Goal: Transaction & Acquisition: Purchase product/service

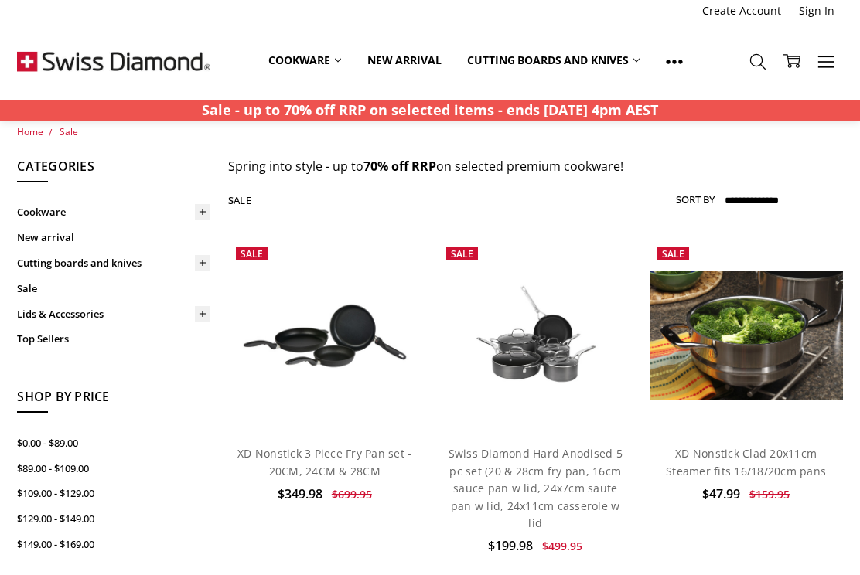
scroll to position [17, 0]
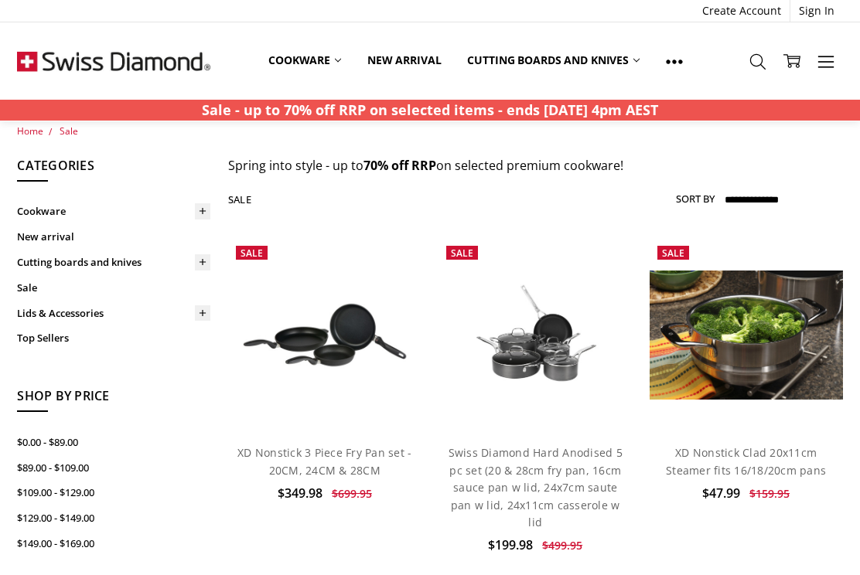
click at [766, 189] on select "**********" at bounding box center [782, 200] width 121 height 25
select select "**********"
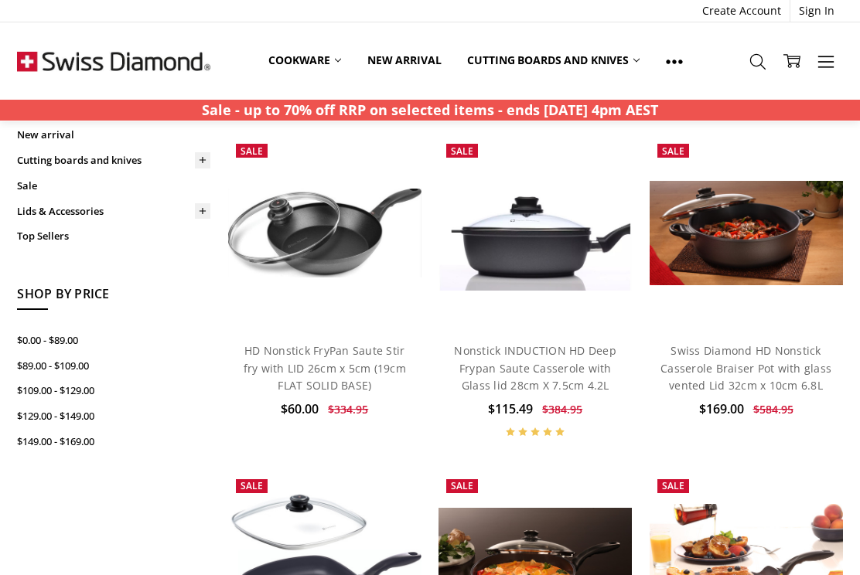
scroll to position [120, 0]
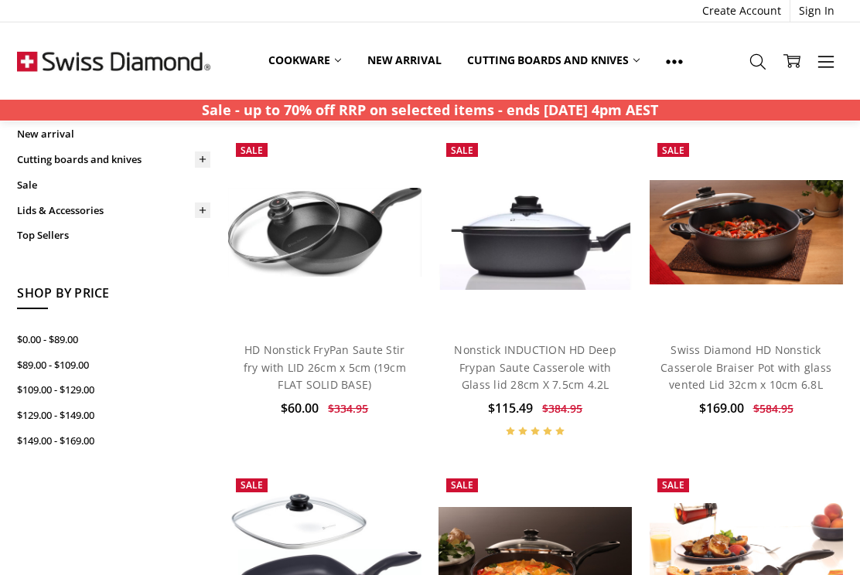
click at [354, 353] on link "HD Nonstick FryPan Saute Stir fry with LID 26cm x 5cm (19cm FLAT SOLID BASE)" at bounding box center [325, 367] width 162 height 49
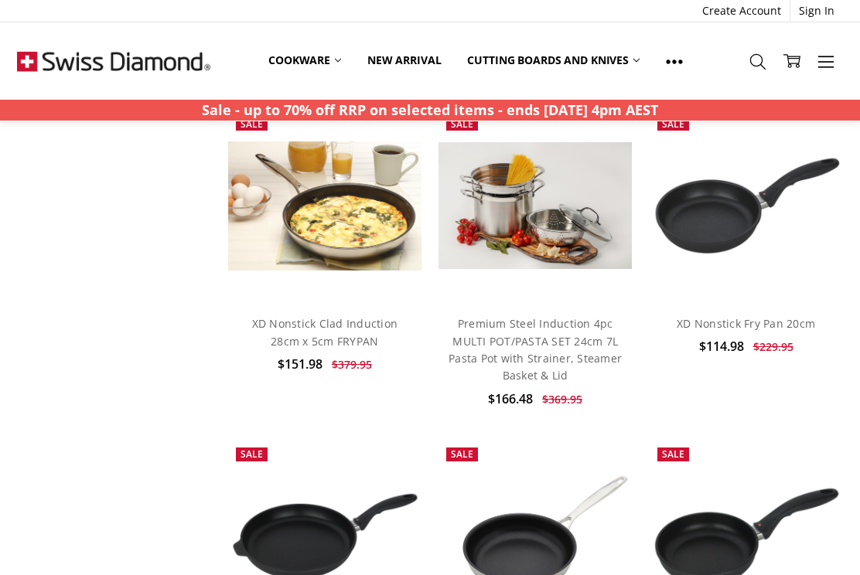
scroll to position [2068, 0]
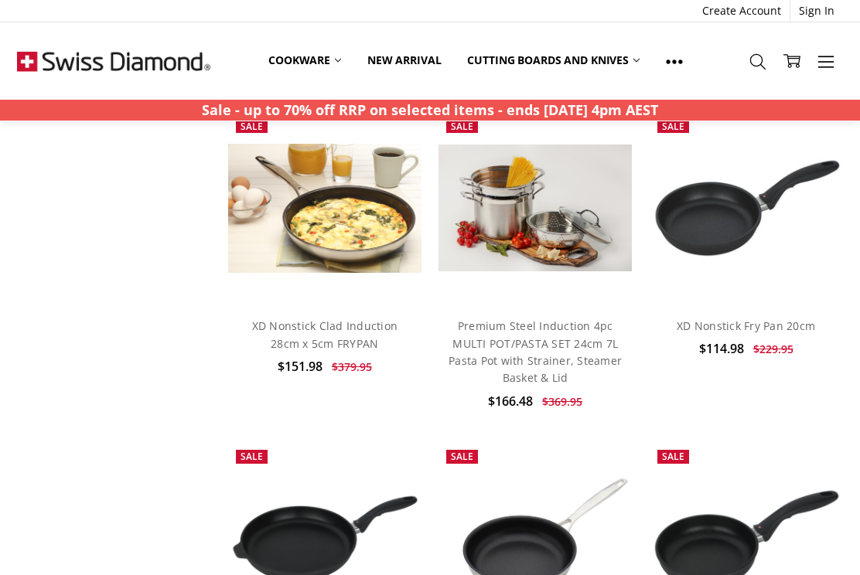
click at [754, 258] on link "Add to Cart" at bounding box center [746, 272] width 159 height 29
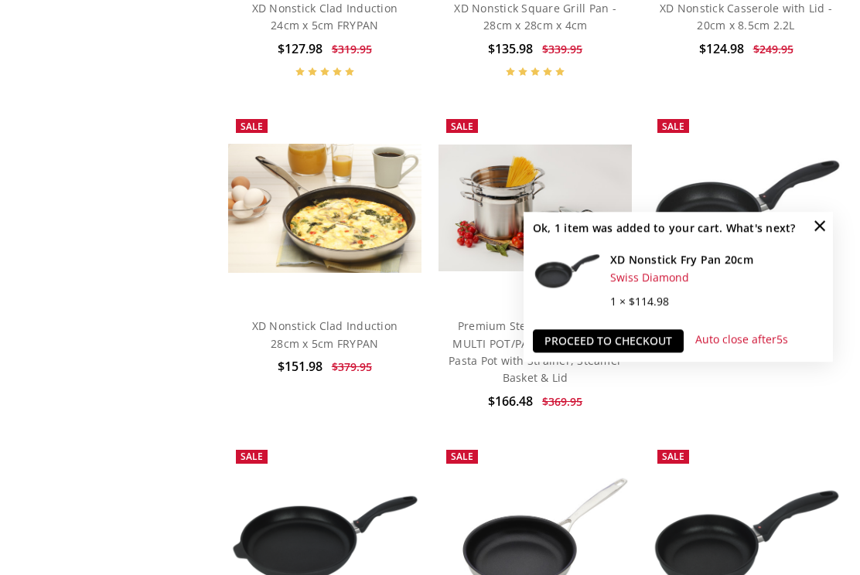
click at [817, 238] on span "×" at bounding box center [819, 225] width 25 height 25
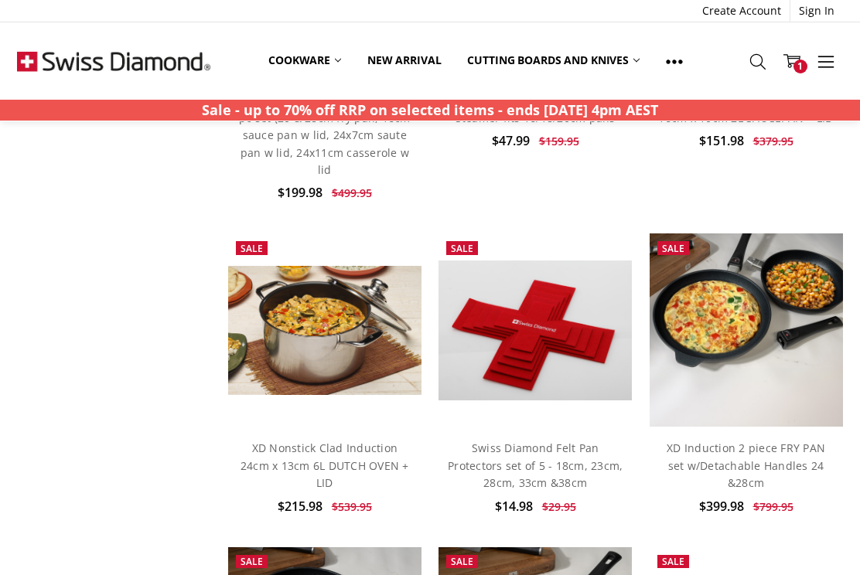
scroll to position [5722, 0]
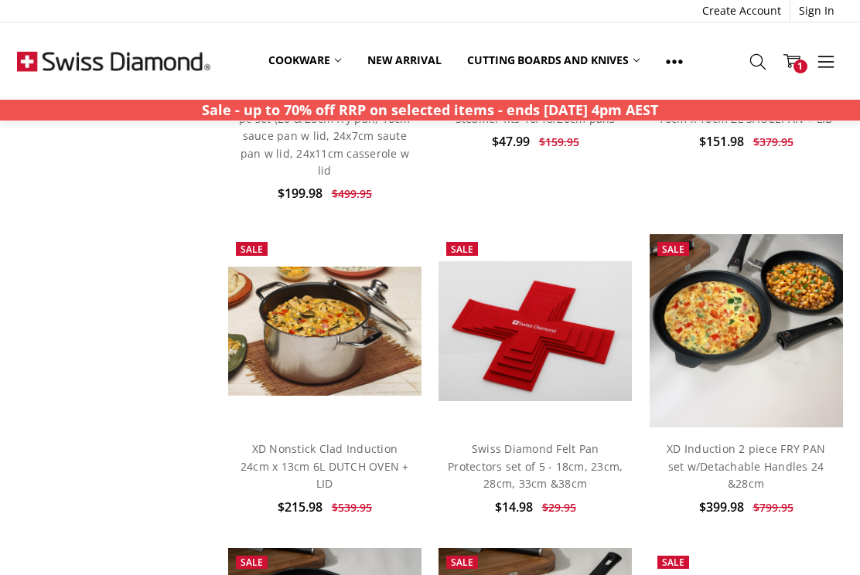
click at [578, 261] on img at bounding box center [534, 330] width 193 height 139
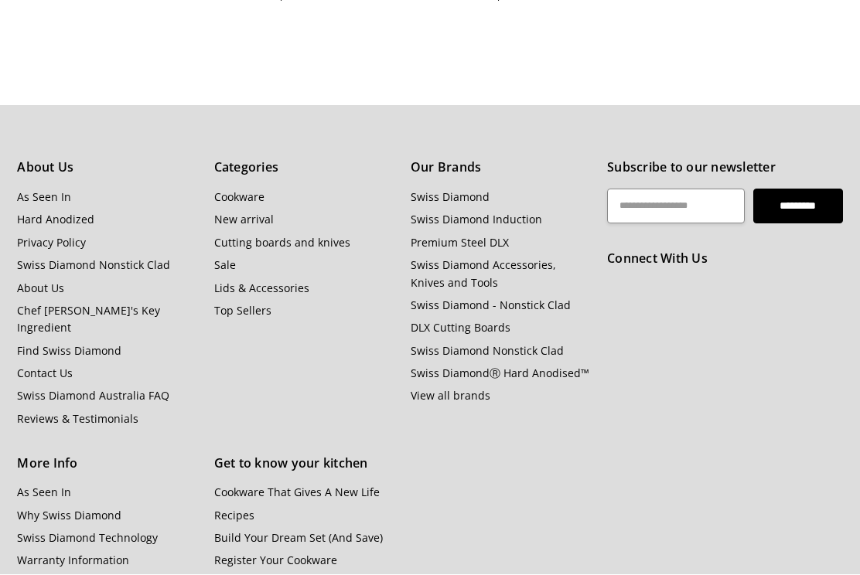
scroll to position [7747, 0]
